Goal: Task Accomplishment & Management: Manage account settings

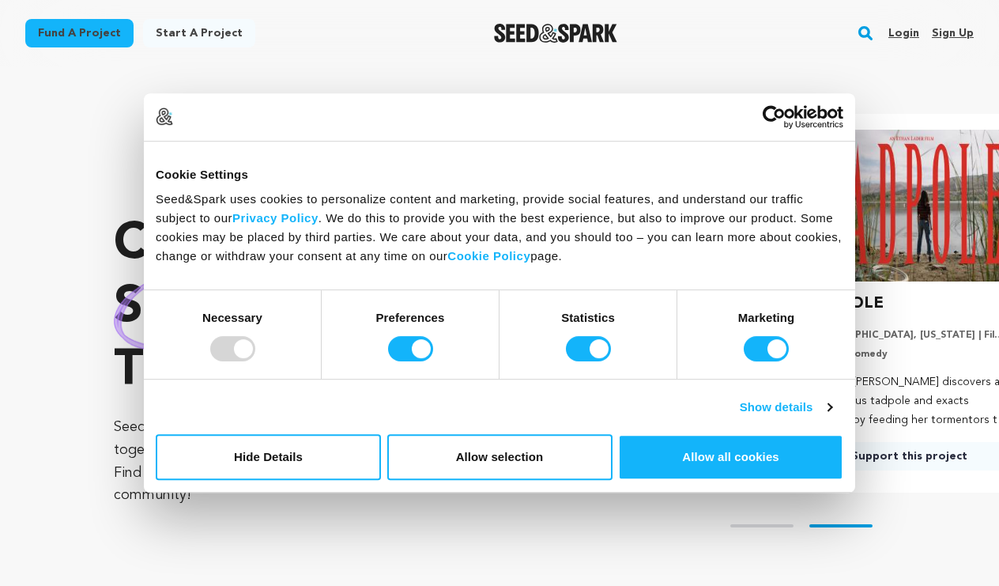
scroll to position [0, 260]
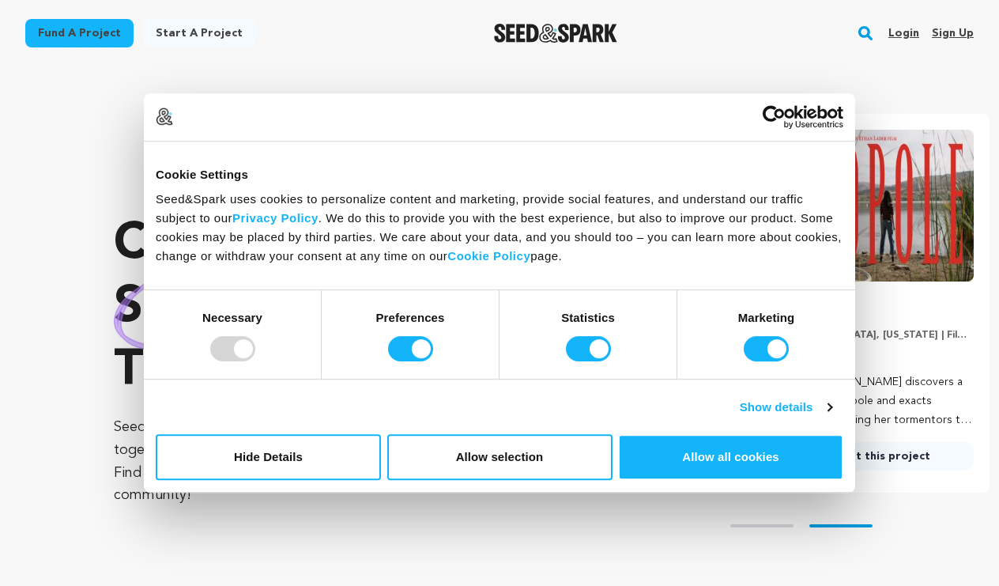
click at [905, 35] on link "Login" at bounding box center [904, 33] width 31 height 25
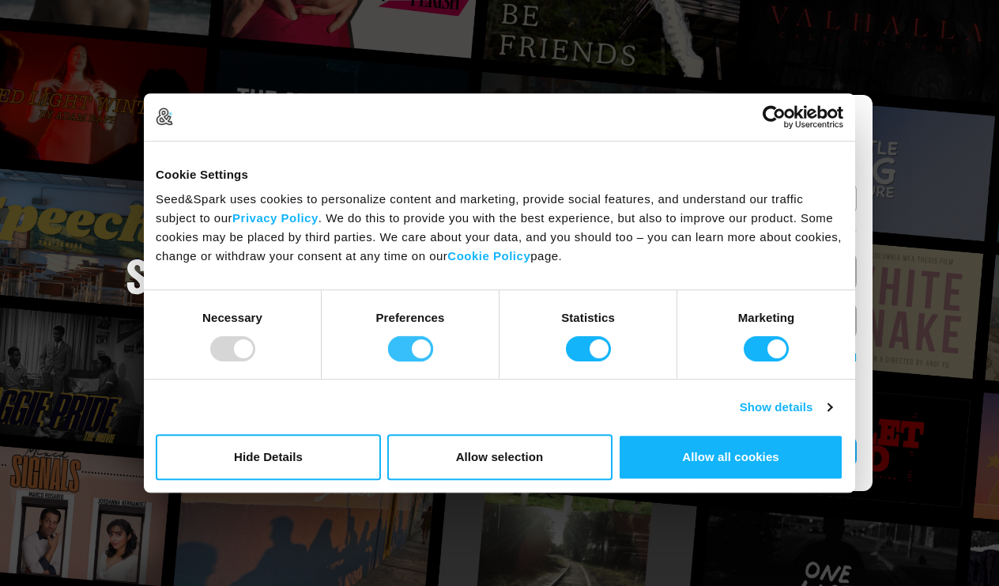
click at [409, 350] on input "Preferences" at bounding box center [410, 348] width 45 height 25
checkbox input "false"
click at [582, 349] on input "Statistics" at bounding box center [588, 348] width 45 height 25
checkbox input "false"
click at [758, 349] on input "Marketing" at bounding box center [766, 348] width 45 height 25
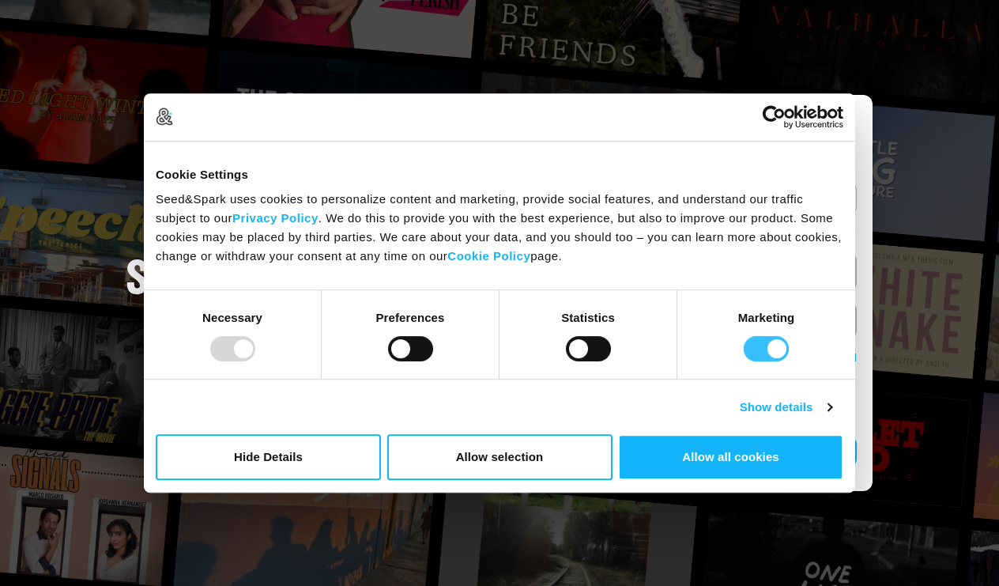
checkbox input "false"
click at [523, 467] on button "Allow selection" at bounding box center [499, 457] width 225 height 46
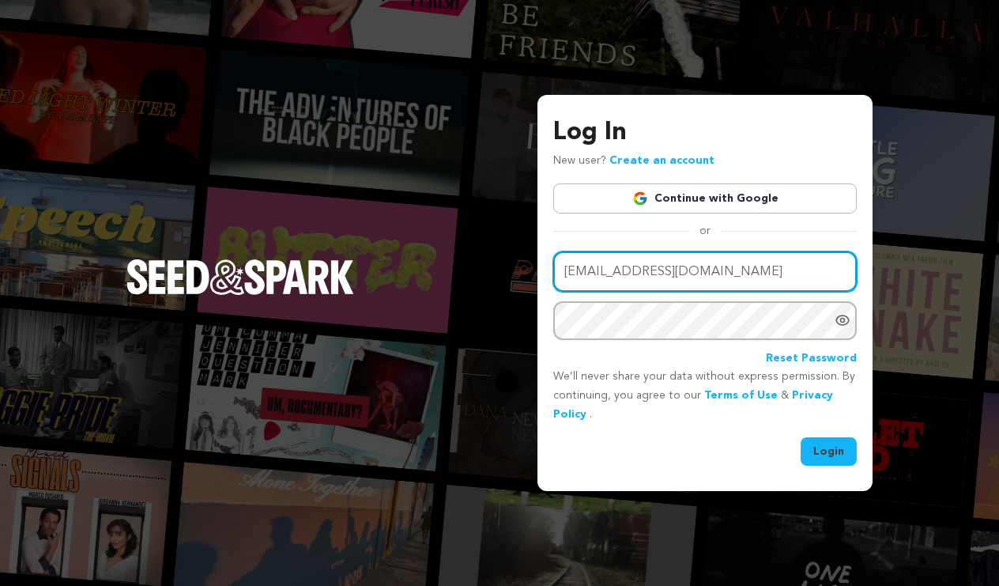
type input "toko@7cylnders.com"
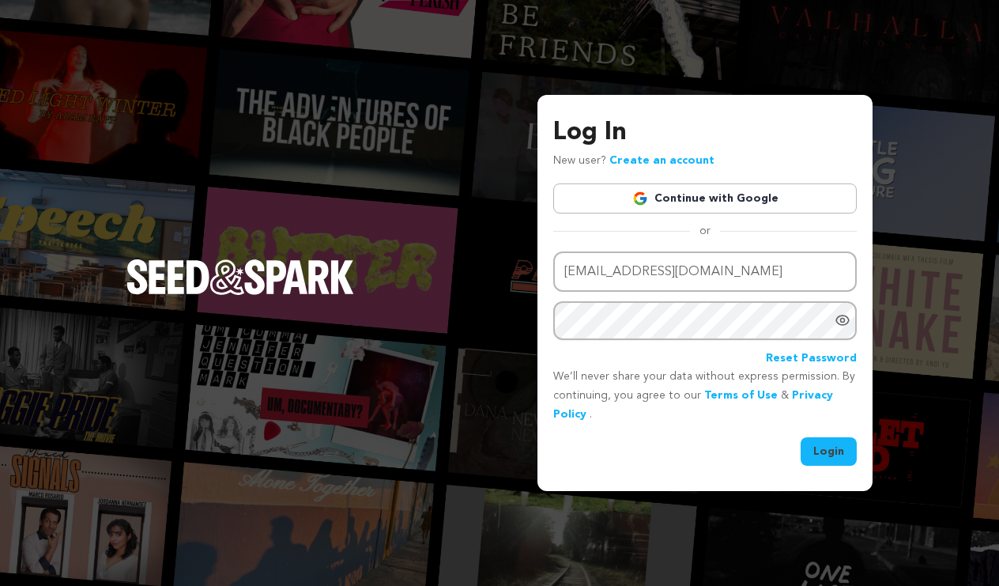
click at [844, 319] on icon "Show password as plain text. Warning: this will display your password on the sc…" at bounding box center [843, 320] width 16 height 16
click at [831, 448] on button "Login" at bounding box center [829, 451] width 56 height 28
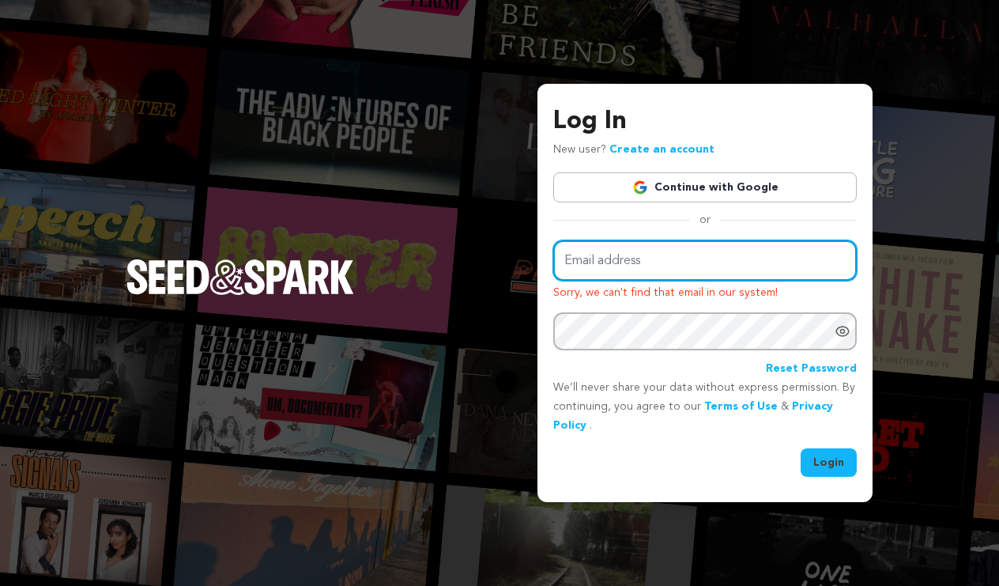
click at [687, 262] on input "Email address" at bounding box center [705, 260] width 304 height 40
type input "7"
type input "toko@7cylinders.com"
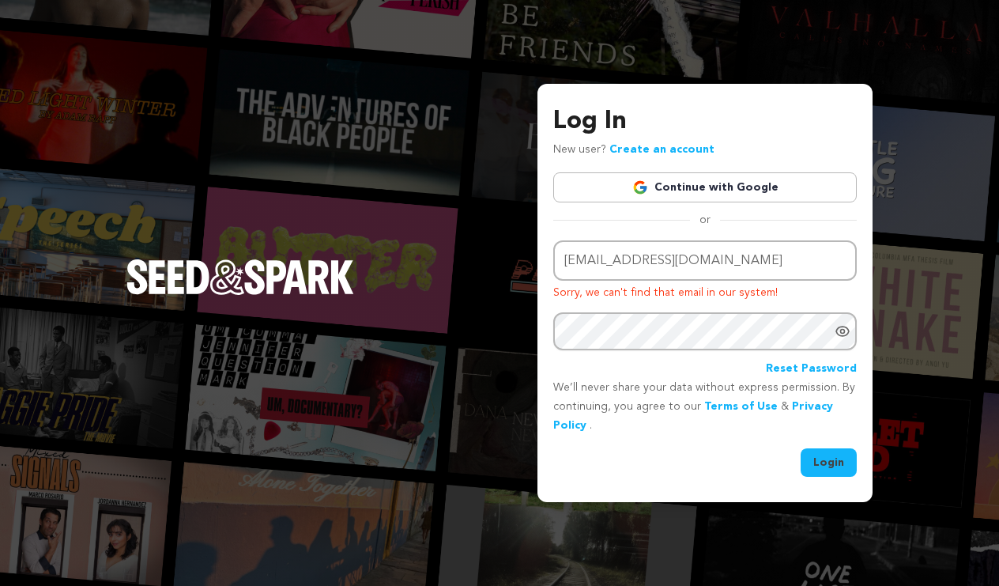
click at [844, 333] on icon "Show password as plain text. Warning: this will display your password on the sc…" at bounding box center [843, 332] width 4 height 4
click at [839, 458] on button "Login" at bounding box center [829, 462] width 56 height 28
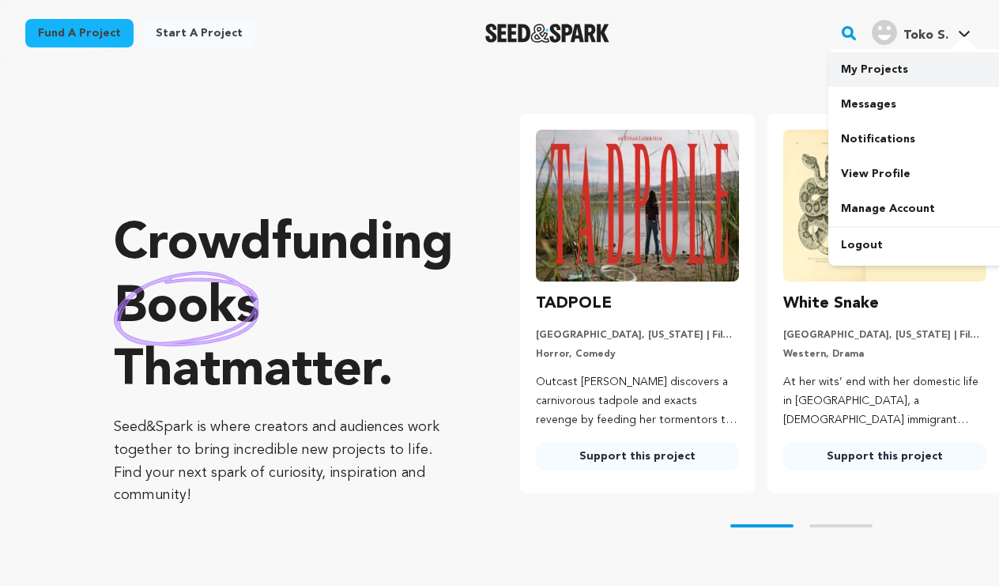
click at [878, 66] on link "My Projects" at bounding box center [917, 69] width 177 height 35
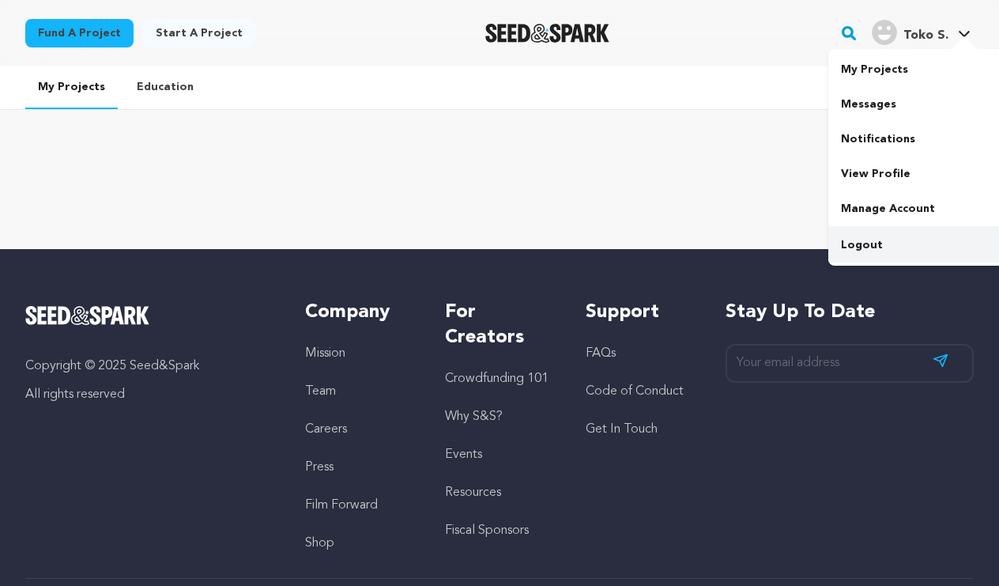
click at [872, 242] on link "Logout" at bounding box center [917, 245] width 177 height 35
